Goal: Task Accomplishment & Management: Manage account settings

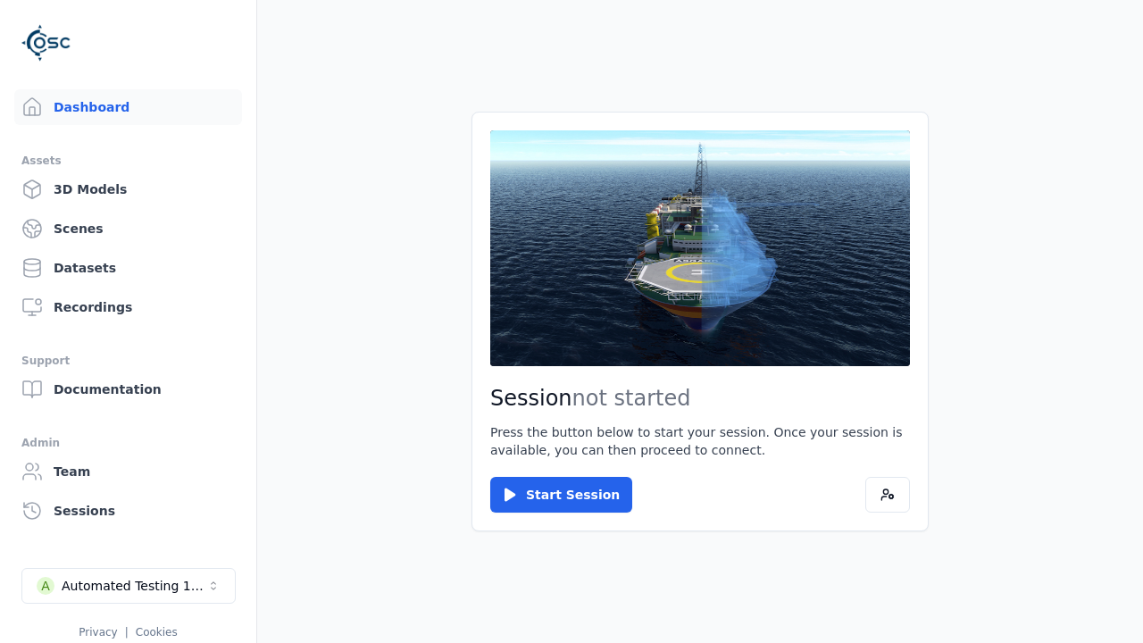
click at [129, 586] on div "Automated Testing 1 - Playwright" at bounding box center [134, 586] width 145 height 18
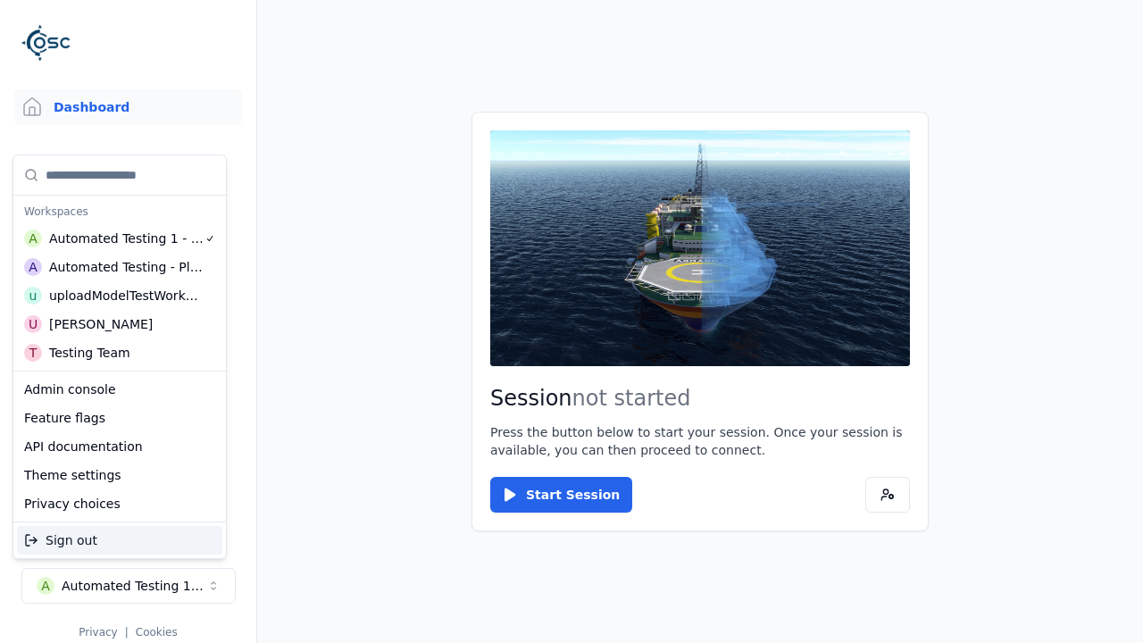
click at [120, 267] on div "Automated Testing - Playwright" at bounding box center [126, 267] width 155 height 18
click at [572, 322] on html "Support Dashboard Assets 3D Models Scenes Datasets Recordings Support Documenta…" at bounding box center [571, 321] width 1143 height 643
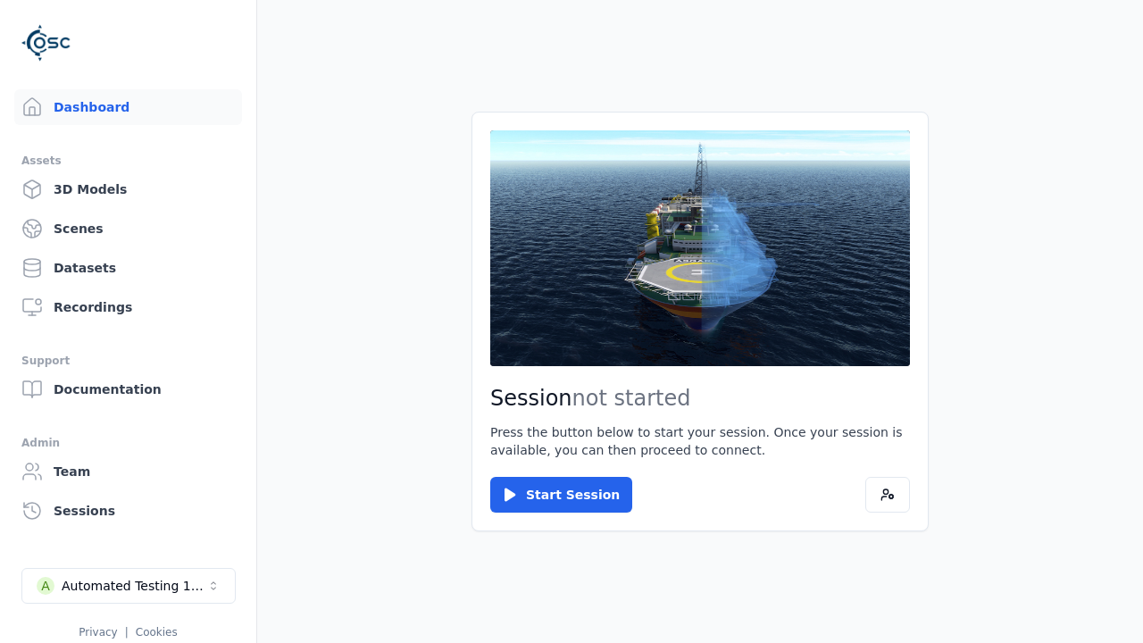
click at [128, 189] on link "3D Models" at bounding box center [128, 189] width 228 height 36
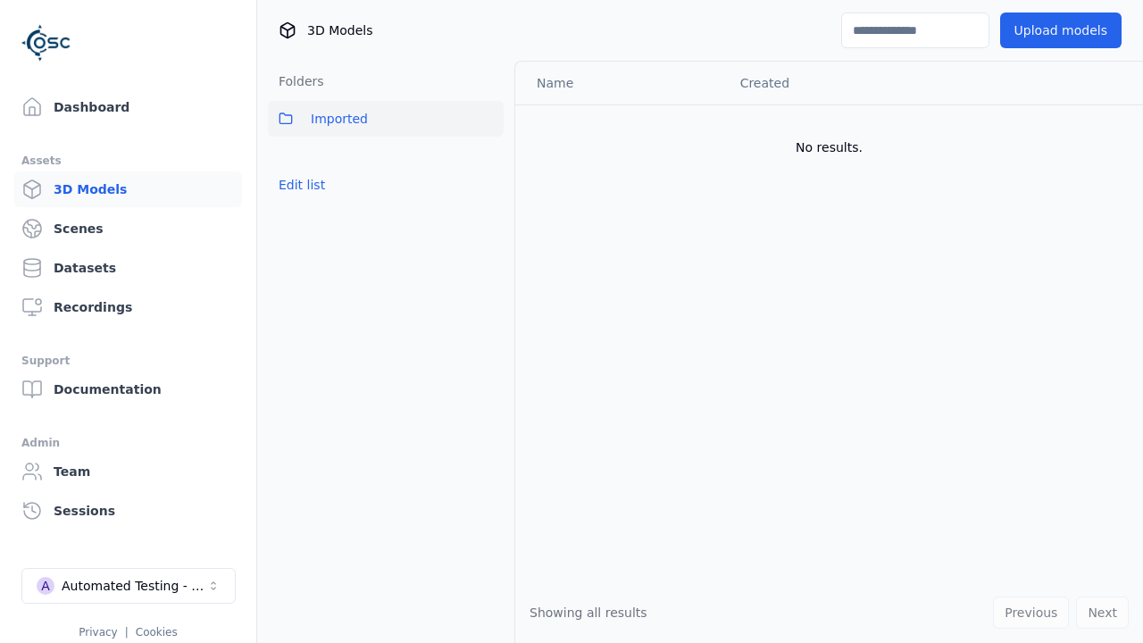
click at [302, 185] on button "Edit list" at bounding box center [302, 185] width 68 height 32
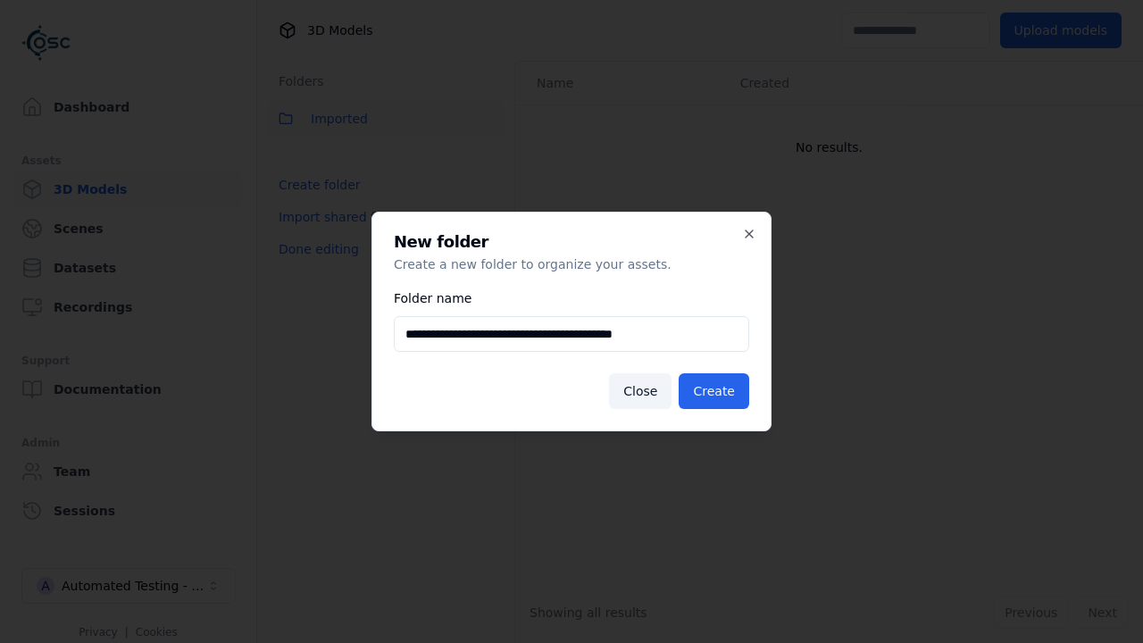
type input "**********"
click at [714, 391] on button "Create" at bounding box center [714, 391] width 71 height 36
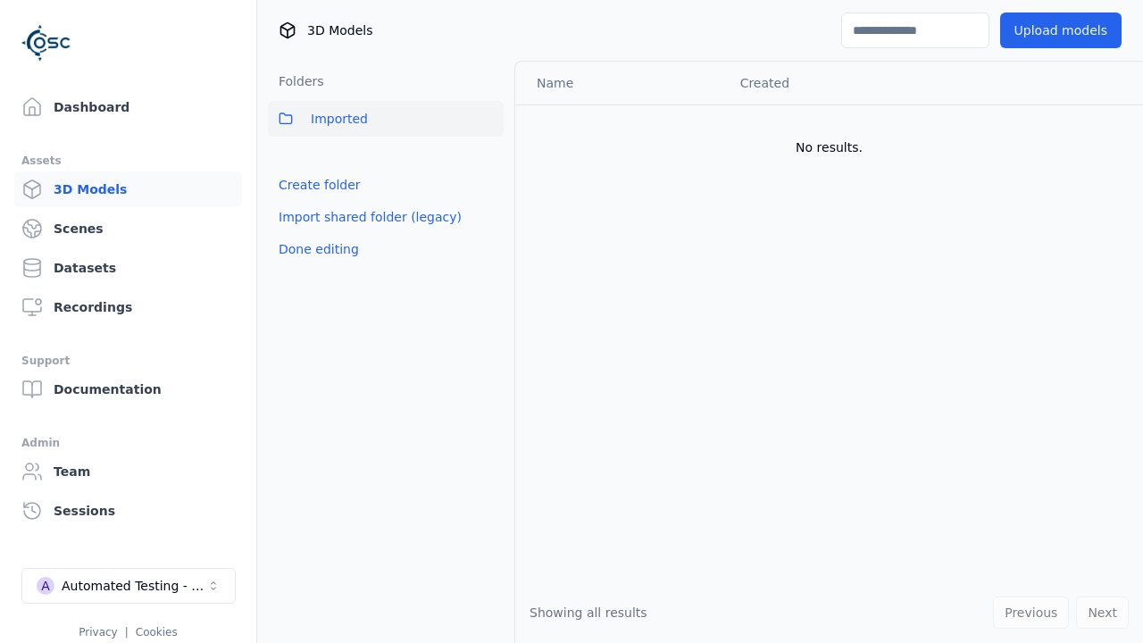
click at [318, 249] on button "Done editing" at bounding box center [319, 249] width 102 height 32
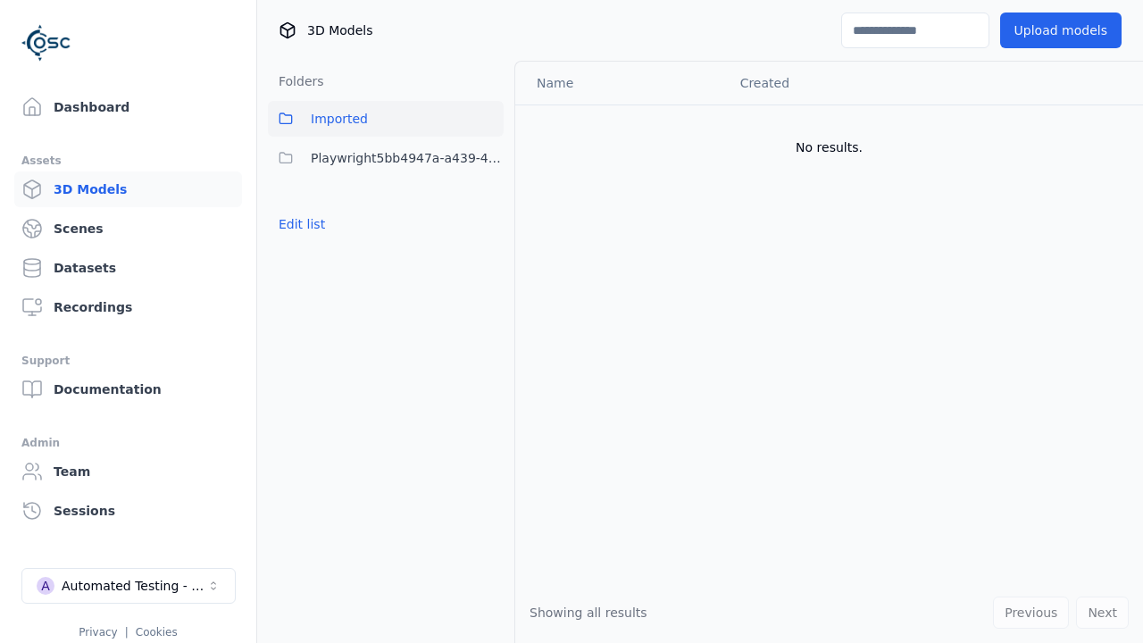
click at [302, 224] on button "Edit list" at bounding box center [302, 224] width 68 height 32
click at [489, 158] on html "Support Dashboard Assets 3D Models Scenes Datasets Recordings Support Documenta…" at bounding box center [571, 321] width 1143 height 643
click at [489, 252] on div "Rename" at bounding box center [490, 252] width 120 height 29
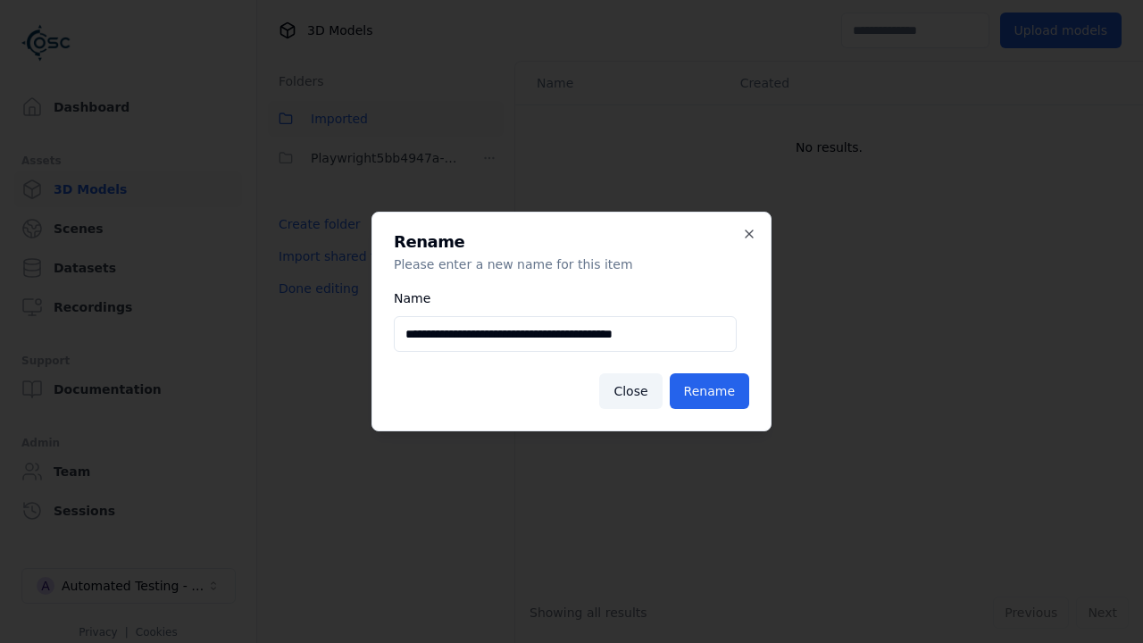
click at [565, 334] on input "**********" at bounding box center [565, 334] width 343 height 36
type input "**********"
click at [709, 391] on button "Rename" at bounding box center [709, 391] width 79 height 36
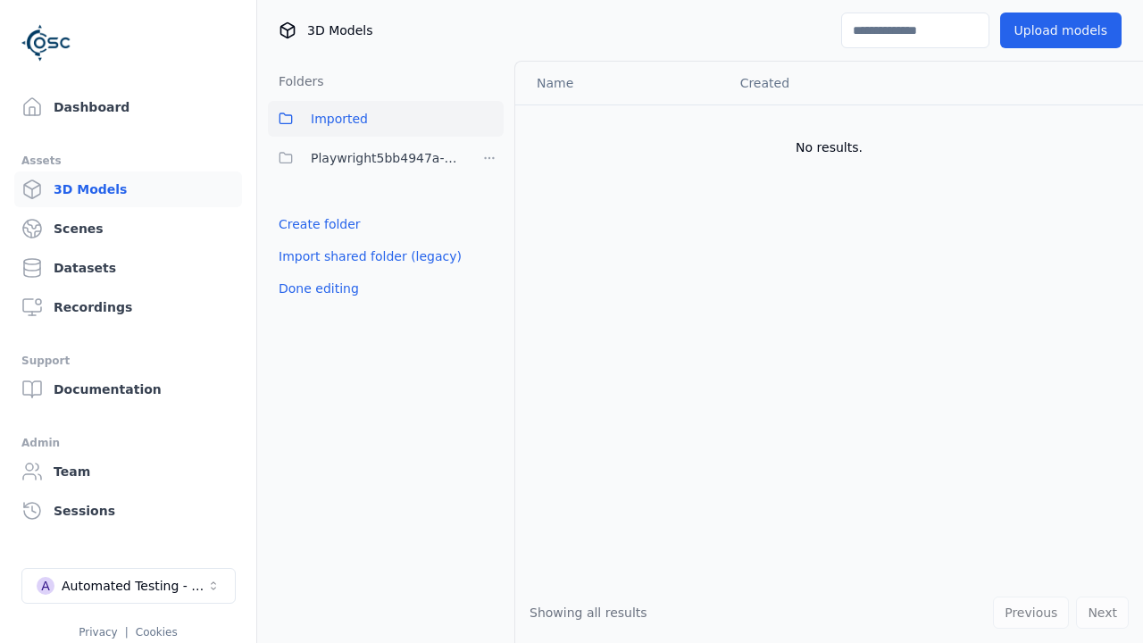
click at [318, 289] on button "Done editing" at bounding box center [319, 288] width 102 height 32
click at [302, 272] on button "Done editing" at bounding box center [319, 288] width 102 height 32
click at [489, 158] on html "Support Dashboard Assets 3D Models Scenes Datasets Recordings Support Documenta…" at bounding box center [571, 321] width 1143 height 643
click at [489, 280] on div "Delete" at bounding box center [490, 280] width 120 height 29
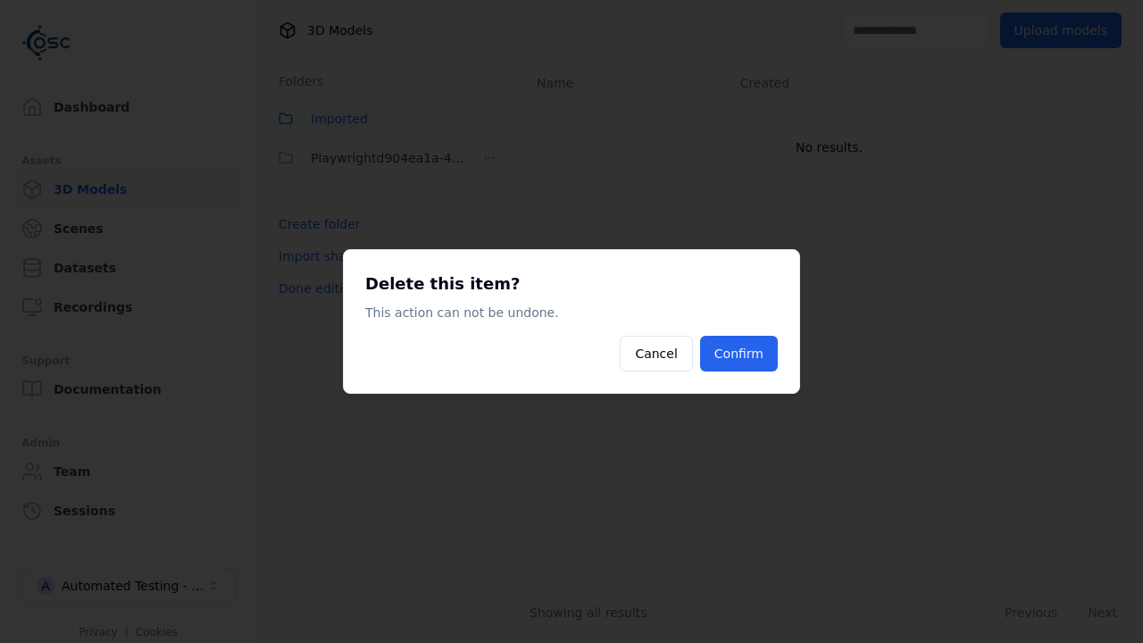
click at [739, 354] on button "Confirm" at bounding box center [739, 354] width 78 height 36
